Goal: Information Seeking & Learning: Learn about a topic

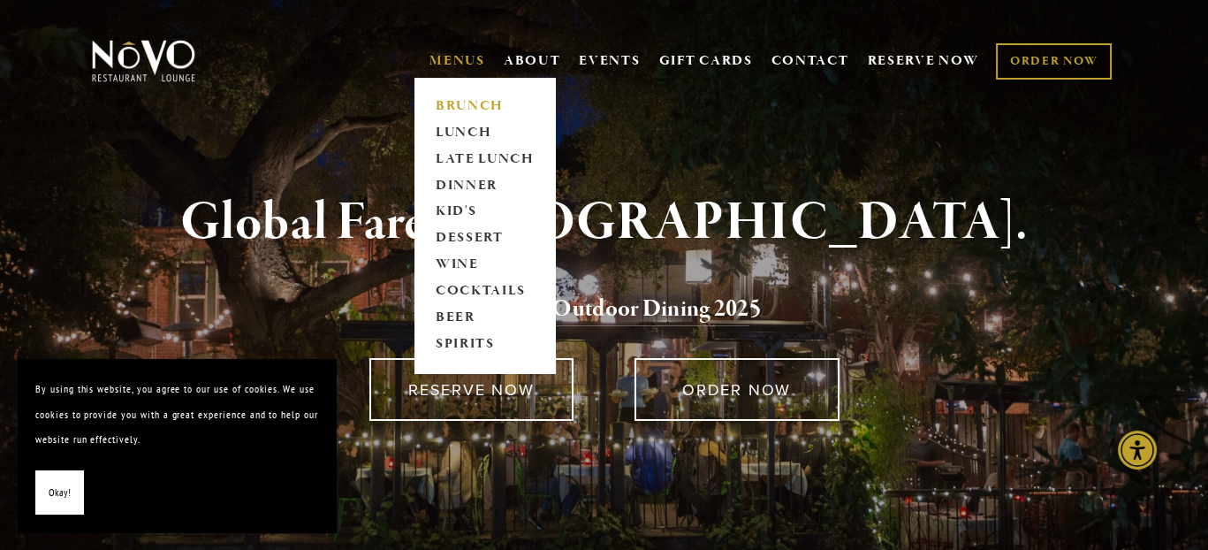
click at [468, 99] on link "BRUNCH" at bounding box center [485, 106] width 111 height 27
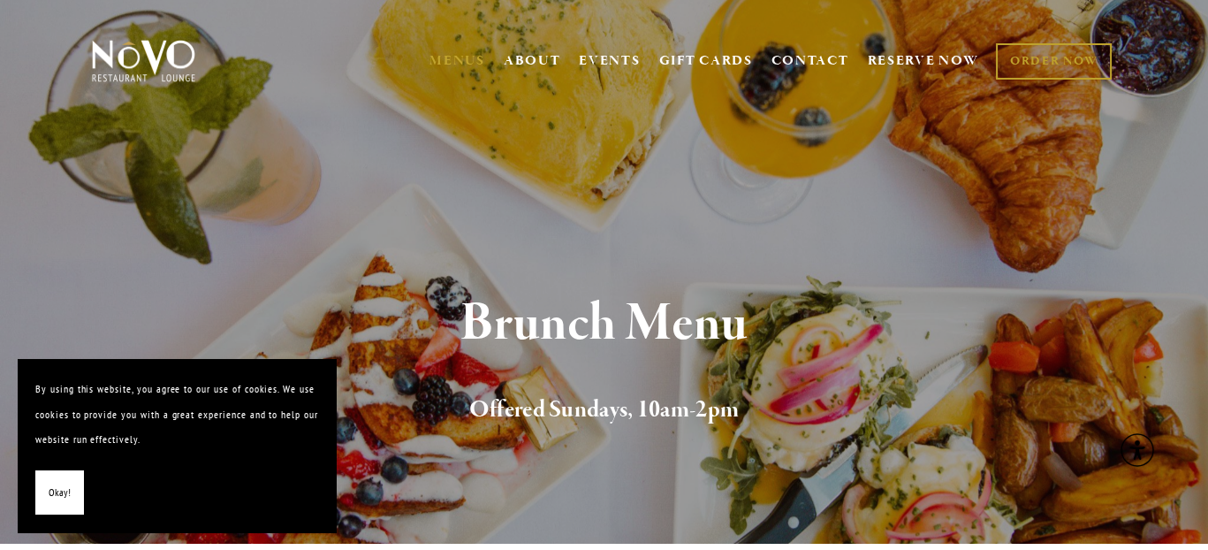
scroll to position [88, 0]
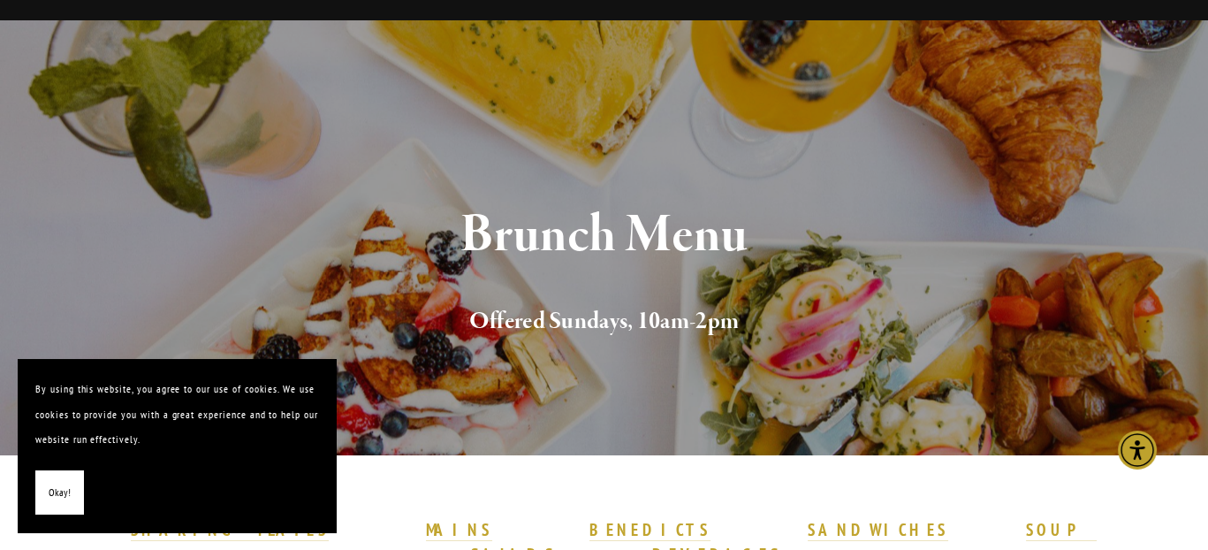
click at [61, 501] on span "Okay!" at bounding box center [60, 493] width 22 height 26
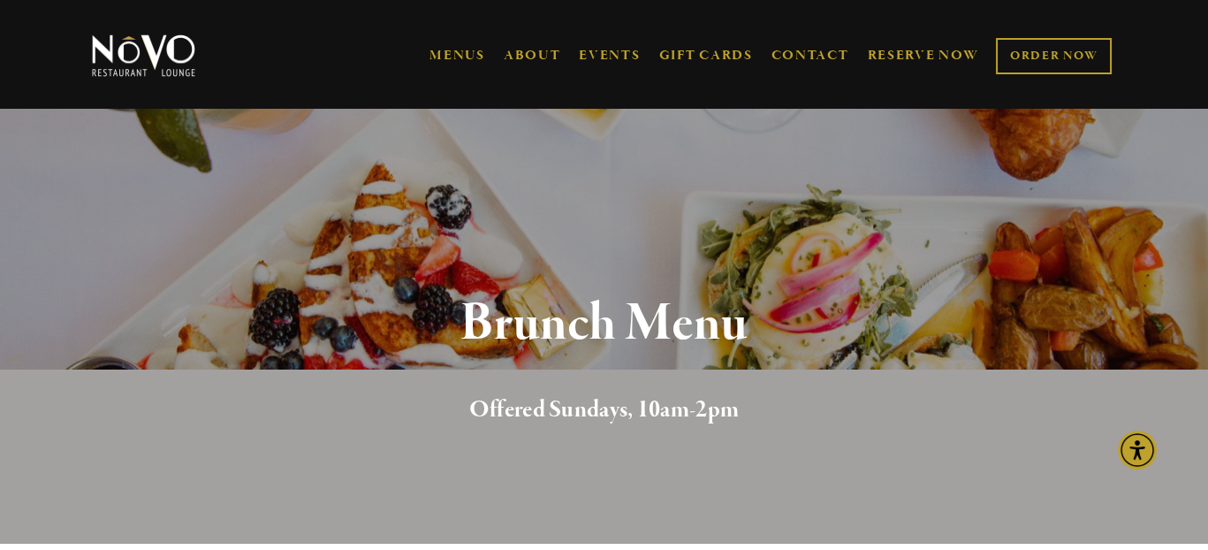
scroll to position [265, 0]
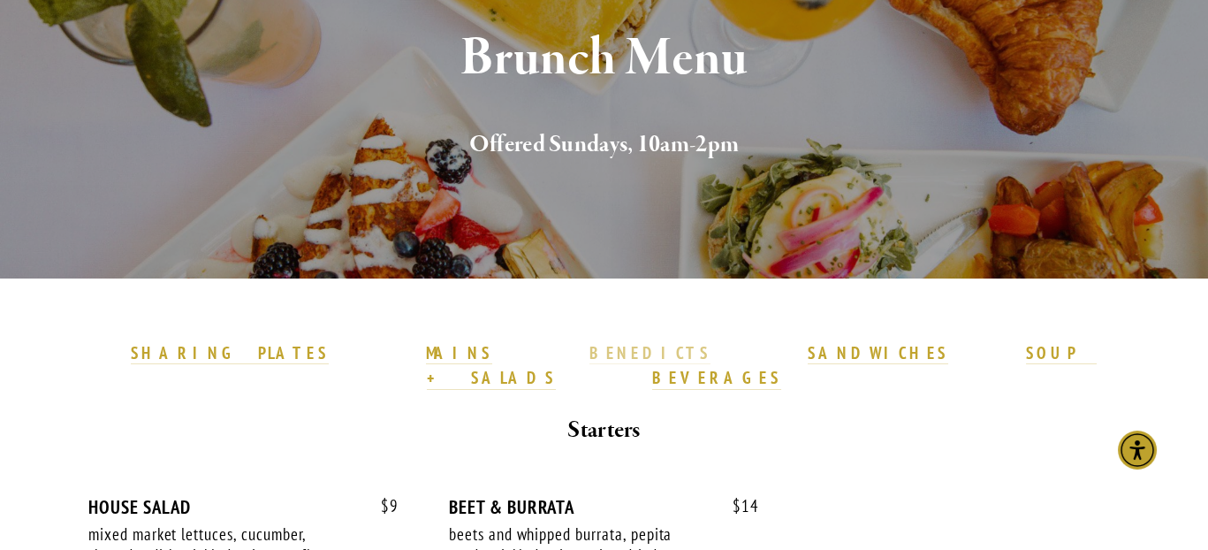
click at [590, 354] on strong "BENEDICTS" at bounding box center [651, 352] width 122 height 21
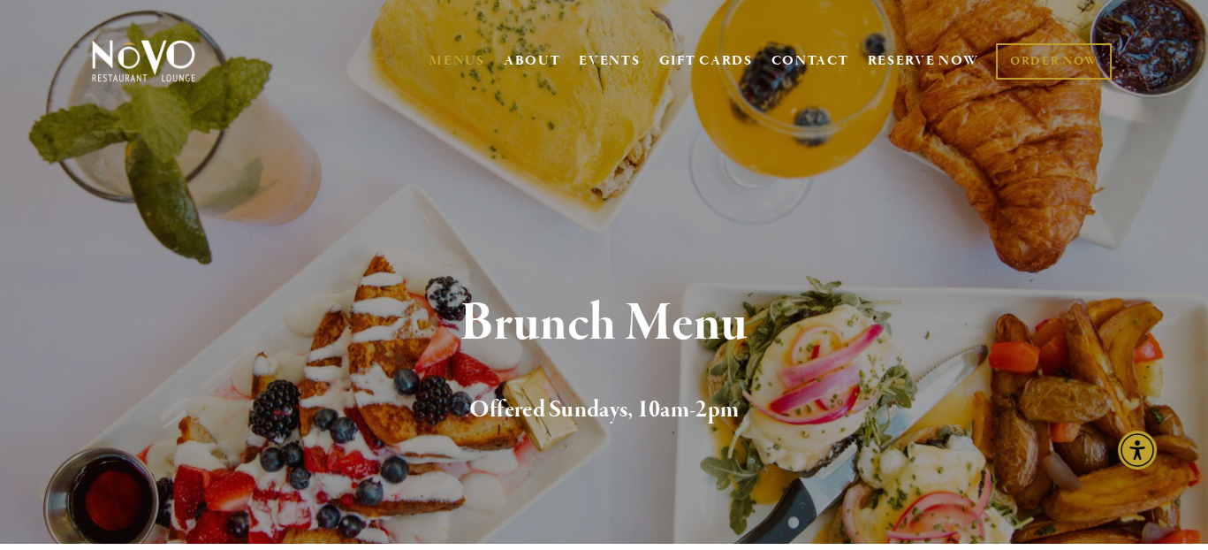
scroll to position [177, 0]
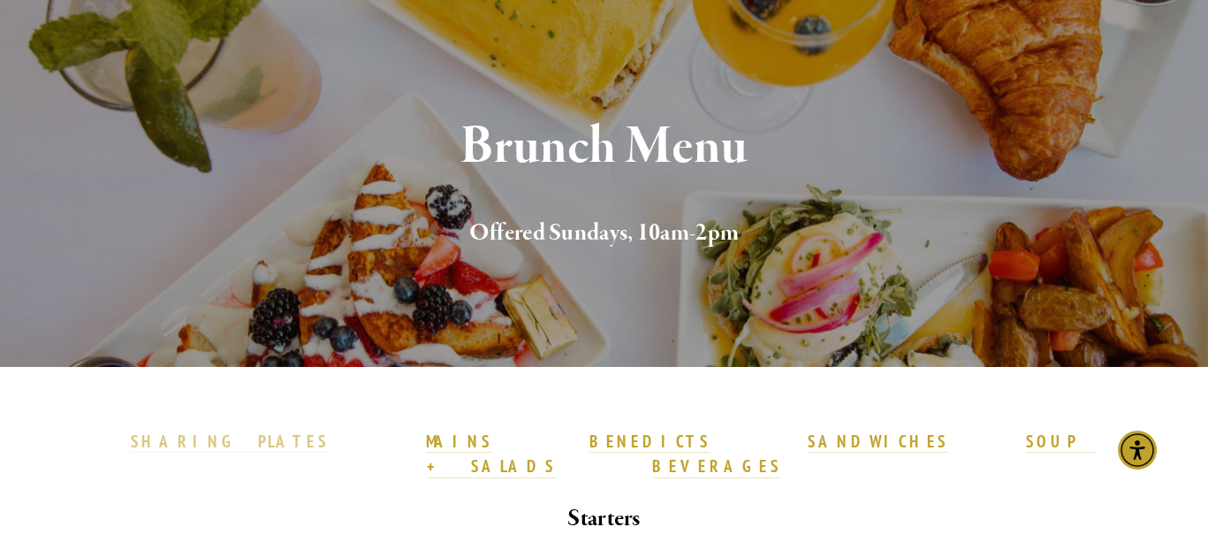
click at [329, 443] on strong "SHARING PLATES" at bounding box center [230, 441] width 198 height 21
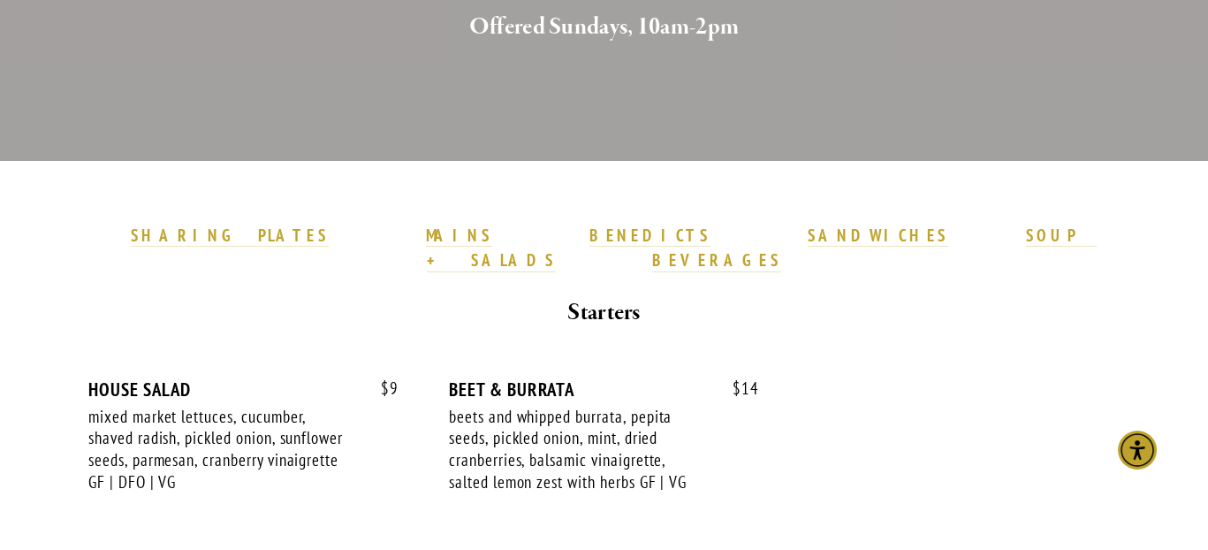
scroll to position [294, 0]
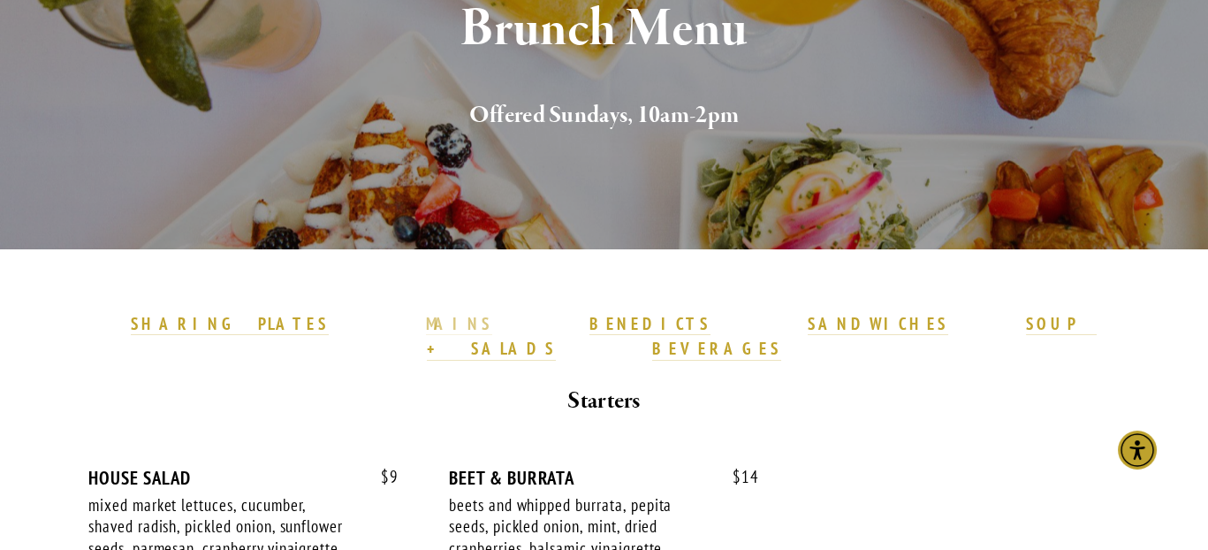
click at [473, 328] on strong "MAINS" at bounding box center [459, 323] width 66 height 21
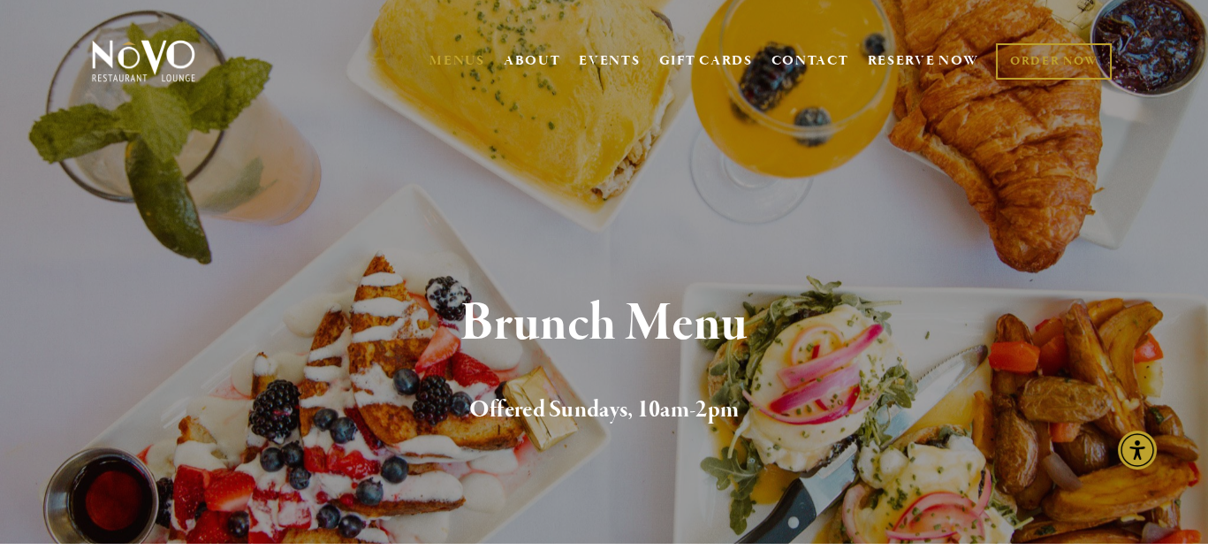
scroll to position [88, 0]
